Goal: Find specific page/section: Find specific page/section

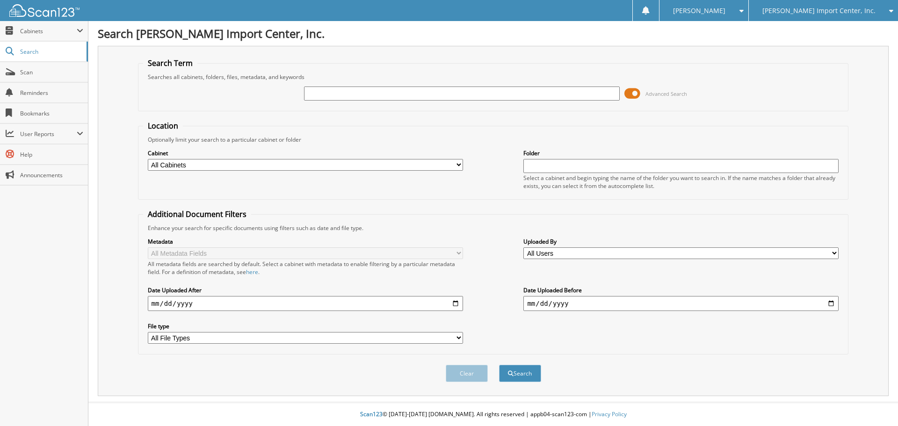
click at [324, 96] on input "text" at bounding box center [461, 94] width 315 height 14
type input "2557459"
click at [499, 365] on button "Search" at bounding box center [520, 373] width 42 height 17
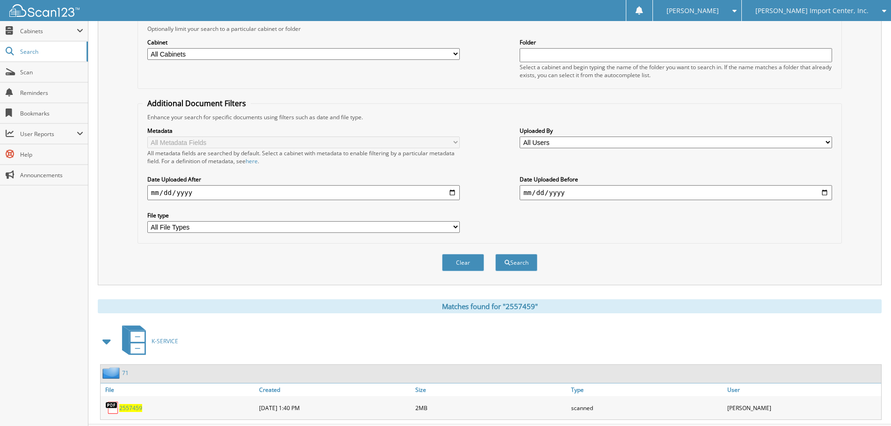
scroll to position [133, 0]
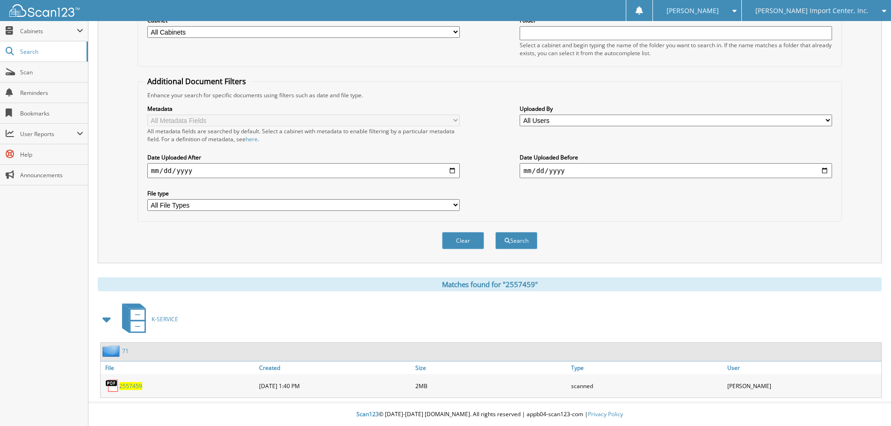
click at [129, 384] on span "2557459" at bounding box center [130, 386] width 23 height 8
